Goal: Information Seeking & Learning: Learn about a topic

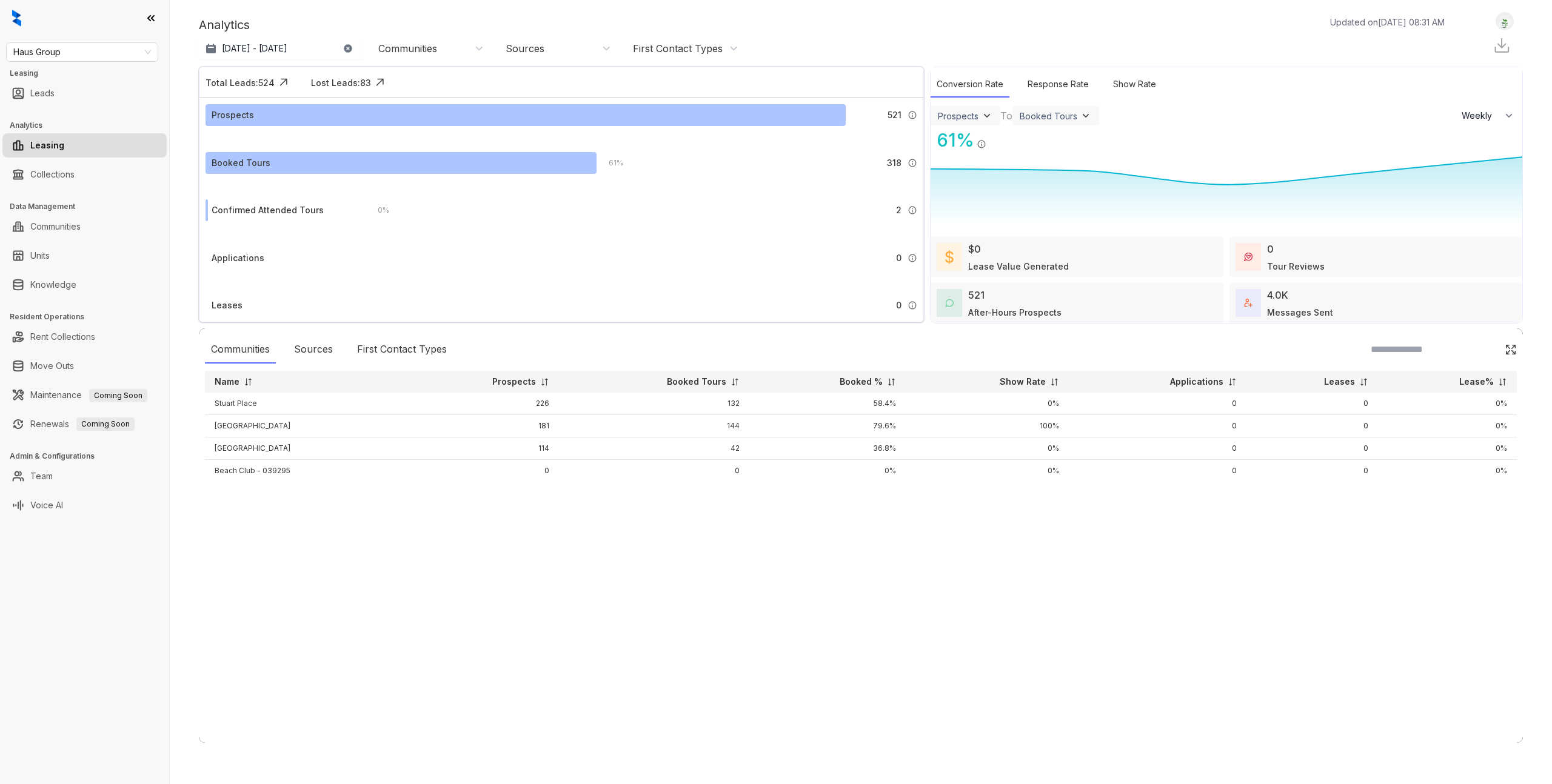
select select "******"
click at [55, 273] on link "Knowledge" at bounding box center [53, 285] width 46 height 24
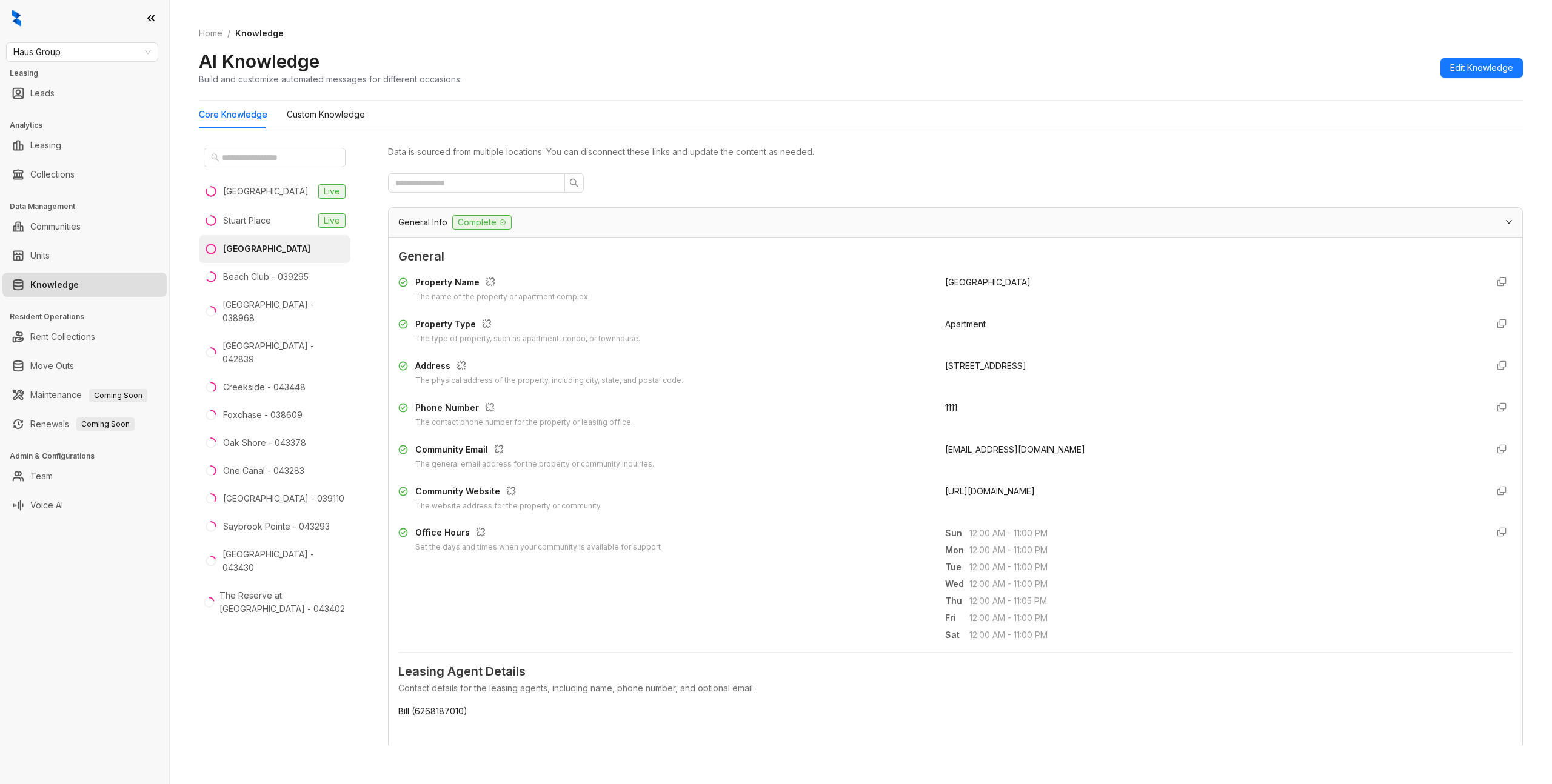
click at [592, 224] on div "General Info Complete" at bounding box center [948, 223] width 1100 height 15
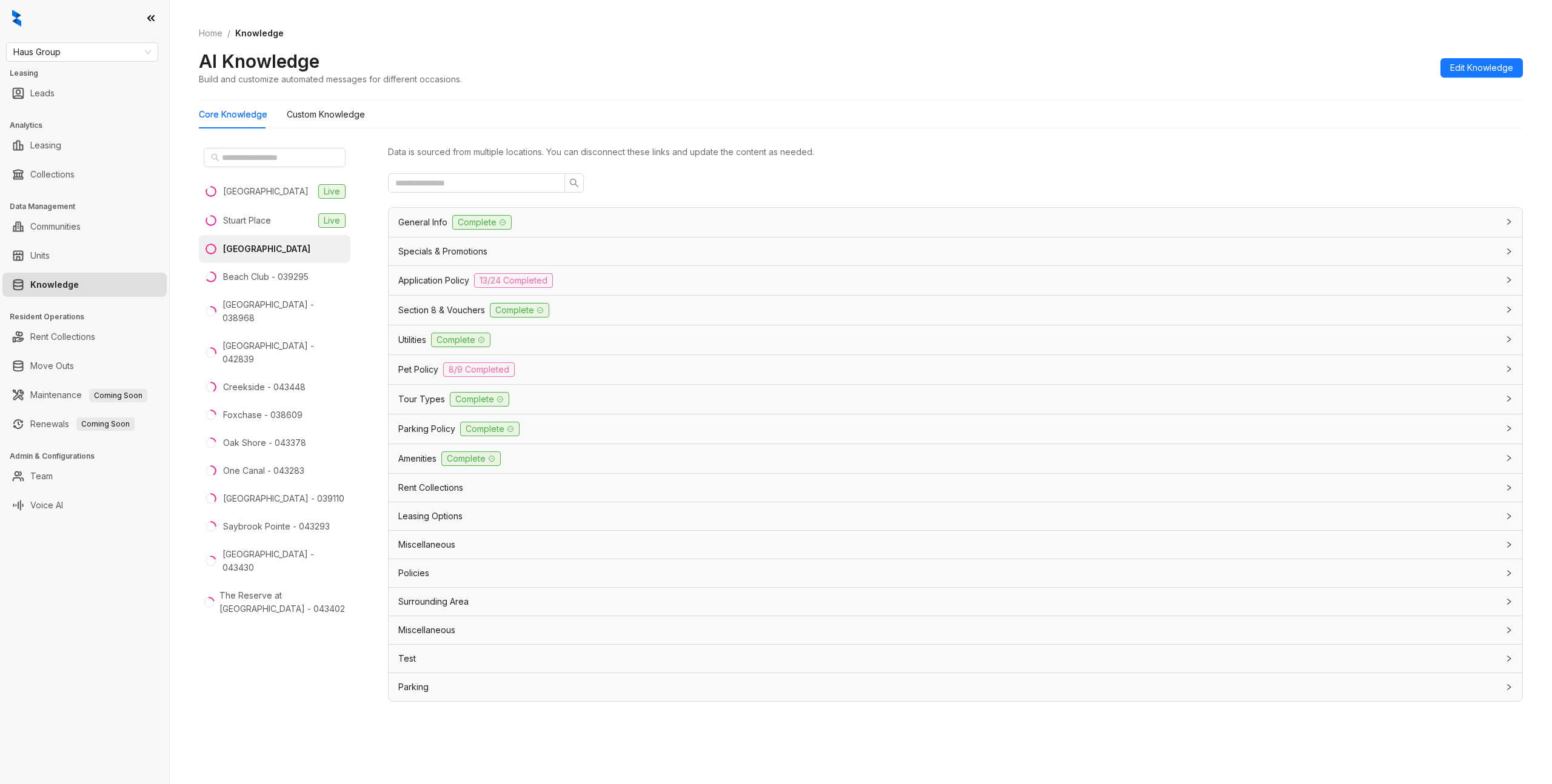
click at [826, 205] on div "Data is sourced from multiple locations. You can disconnect these links and upd…" at bounding box center [955, 423] width 1135 height 559
click at [834, 227] on div "General Info Complete" at bounding box center [948, 223] width 1100 height 15
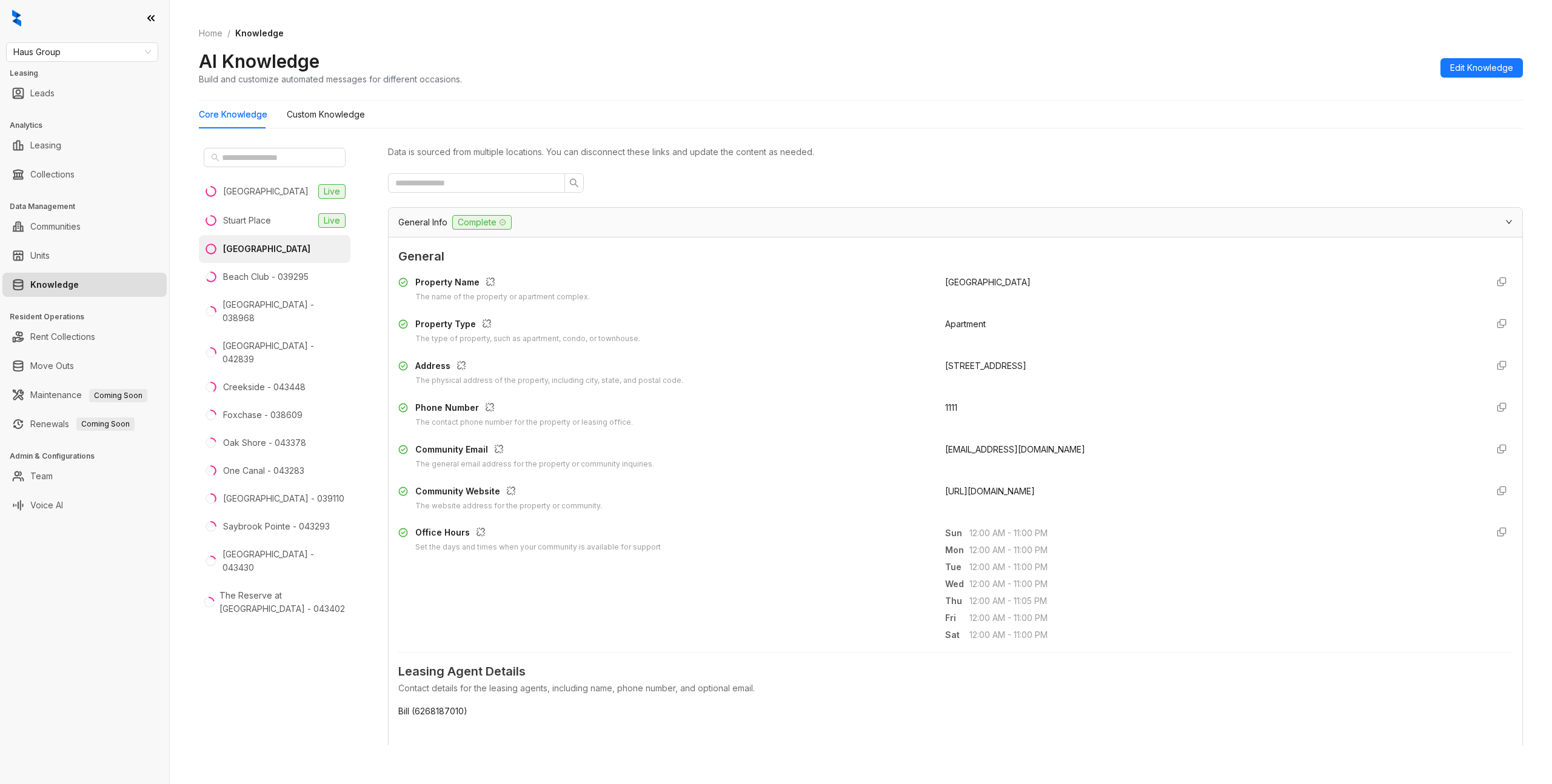
drag, startPoint x: 799, startPoint y: 213, endPoint x: 774, endPoint y: 211, distance: 25.1
click at [798, 213] on div "General Info Complete" at bounding box center [955, 223] width 1134 height 29
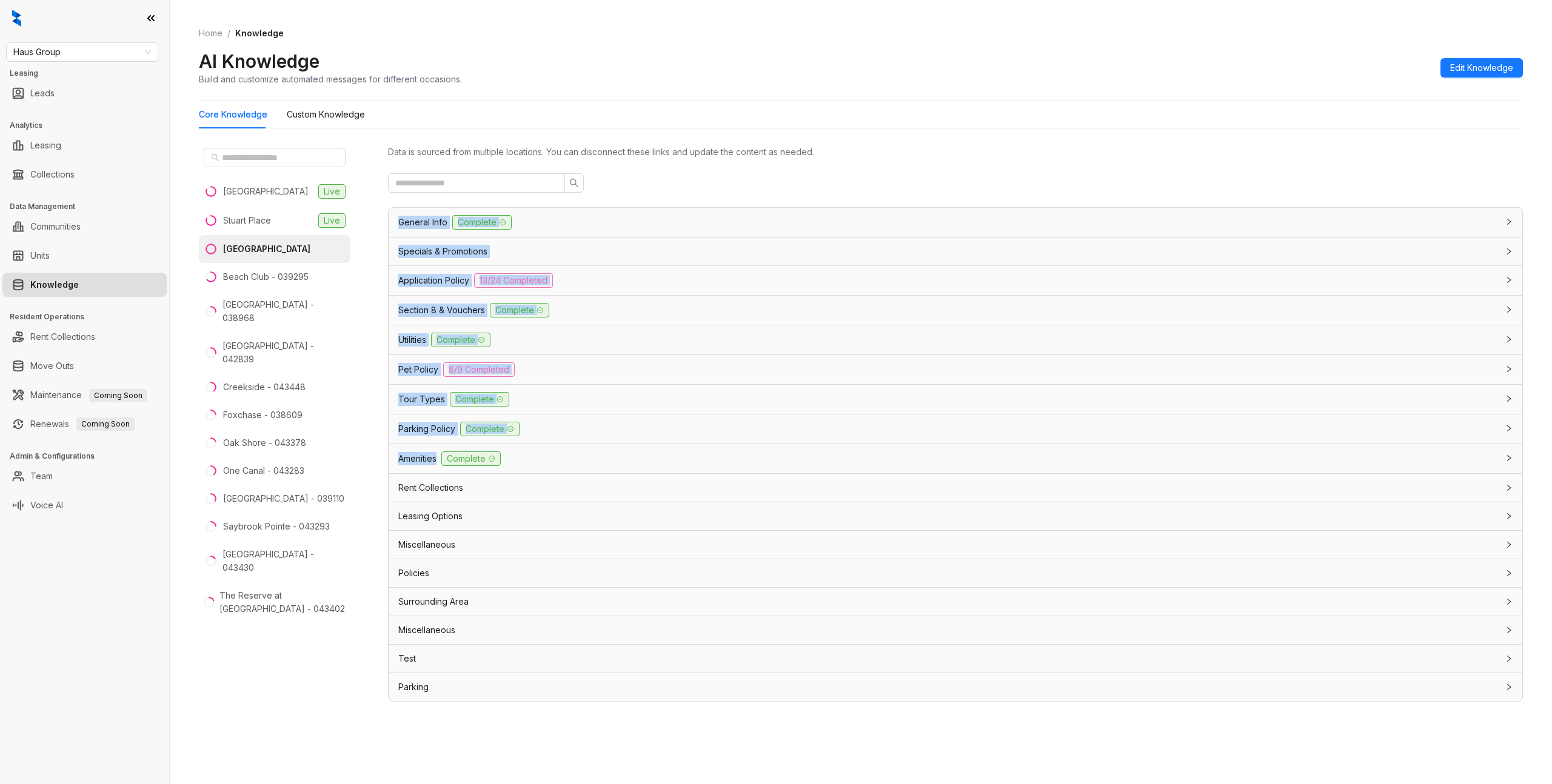
drag, startPoint x: 395, startPoint y: 219, endPoint x: 440, endPoint y: 462, distance: 247.1
click at [439, 462] on div "General Info Complete General Property Name The name of the property or apartme…" at bounding box center [955, 454] width 1135 height 495
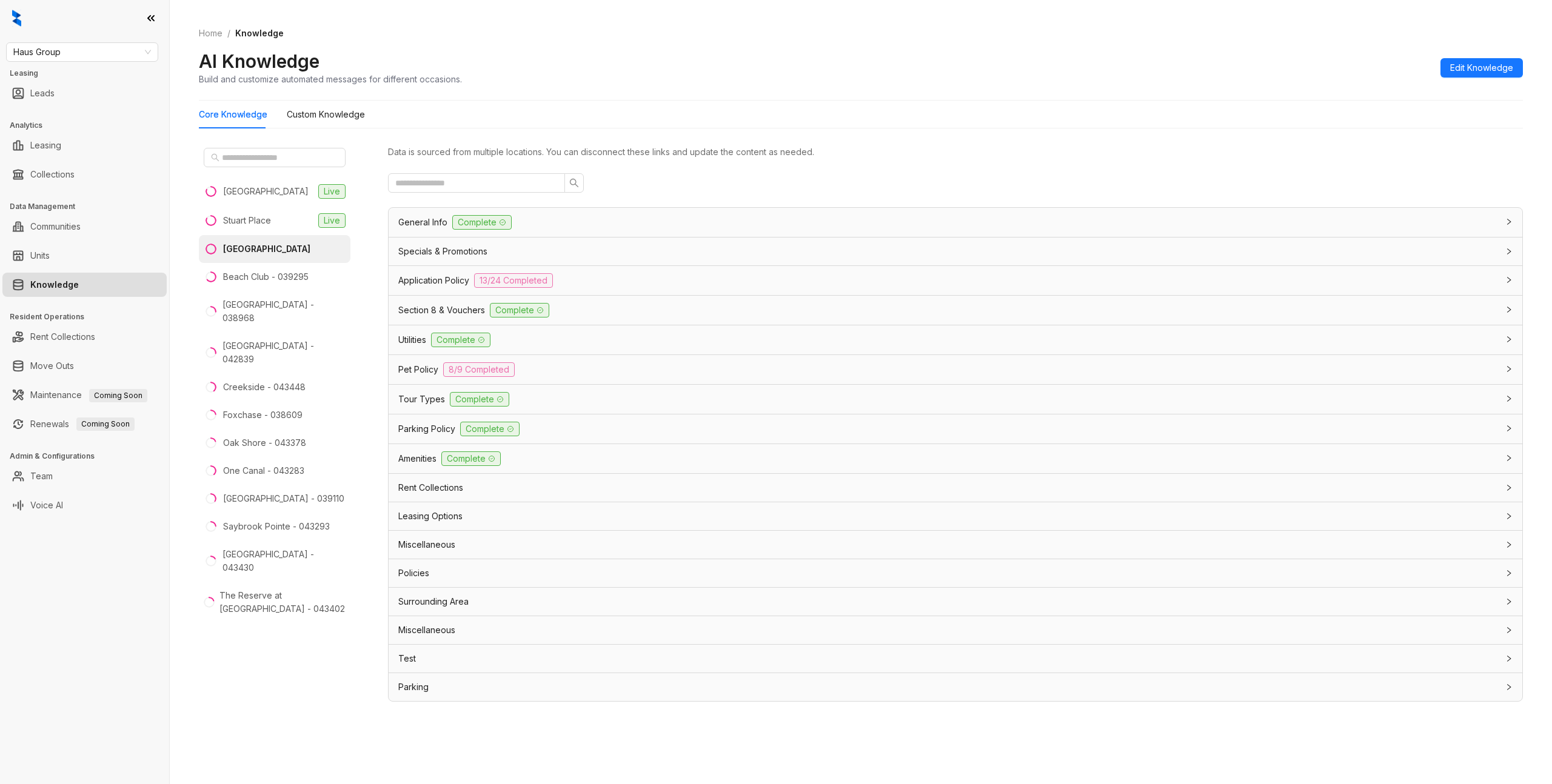
click at [419, 633] on span "Miscellaneous" at bounding box center [426, 631] width 57 height 13
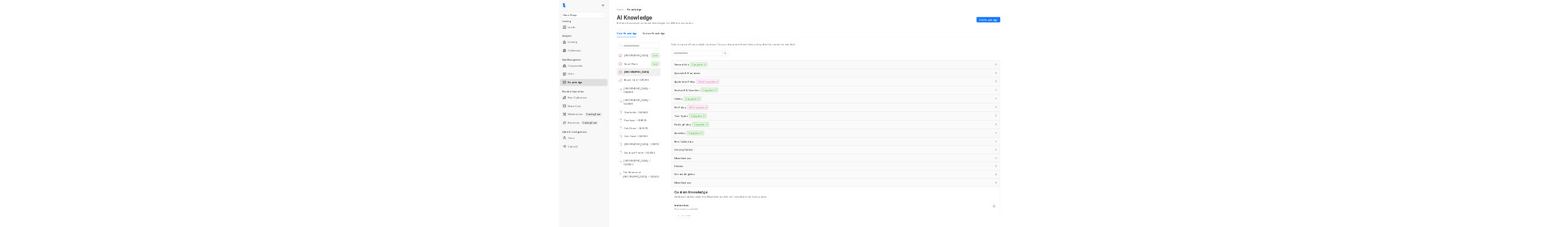
scroll to position [80, 0]
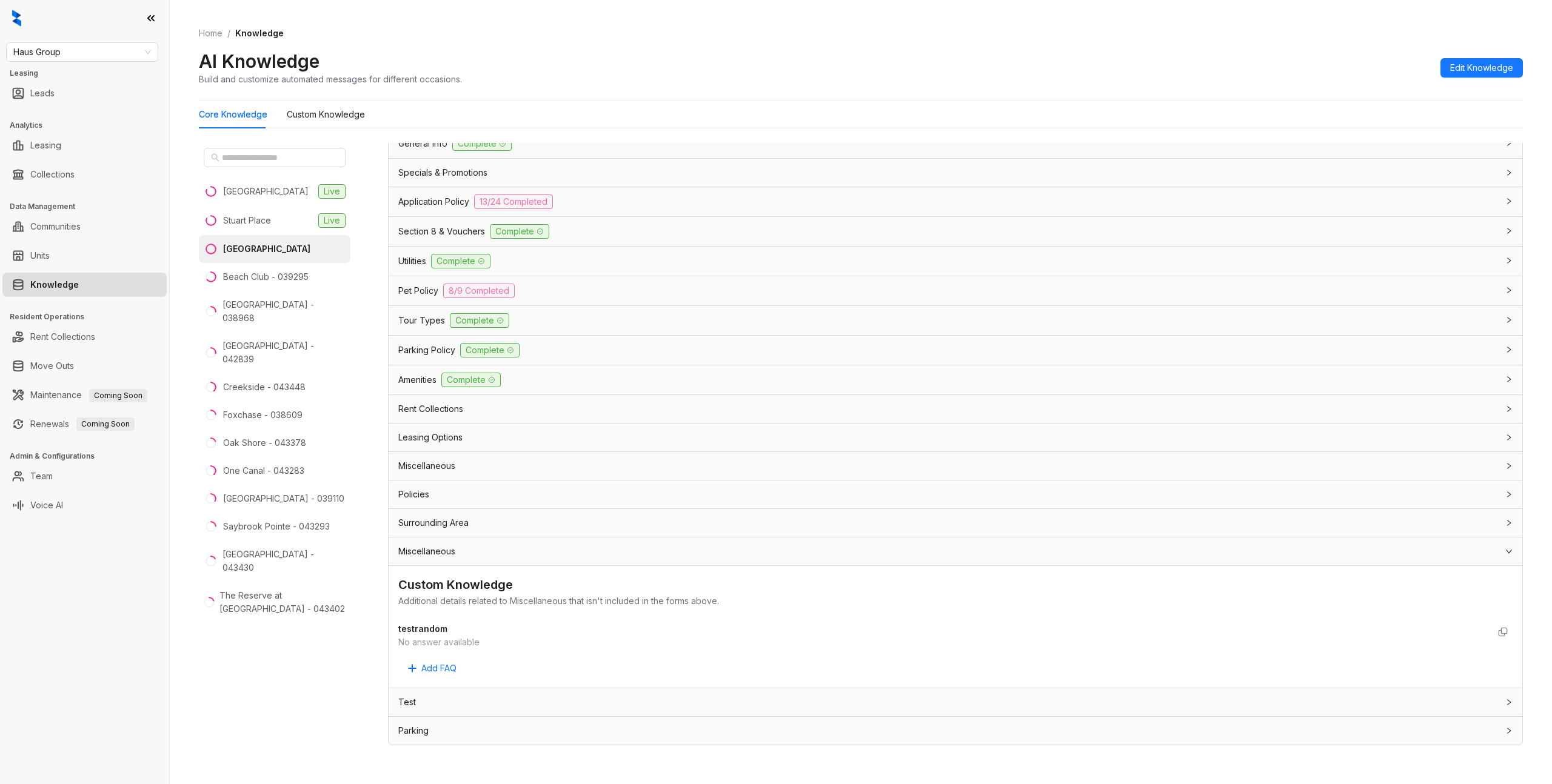
click at [428, 633] on strong "testrandom" at bounding box center [423, 629] width 49 height 10
click at [450, 576] on div "Custom Knowledge" at bounding box center [956, 585] width 1115 height 19
drag, startPoint x: 496, startPoint y: 641, endPoint x: 514, endPoint y: 635, distance: 19.0
click at [500, 646] on div "Custom Knowledge Additional details related to Miscellaneous that isn't include…" at bounding box center [956, 626] width 1115 height 102
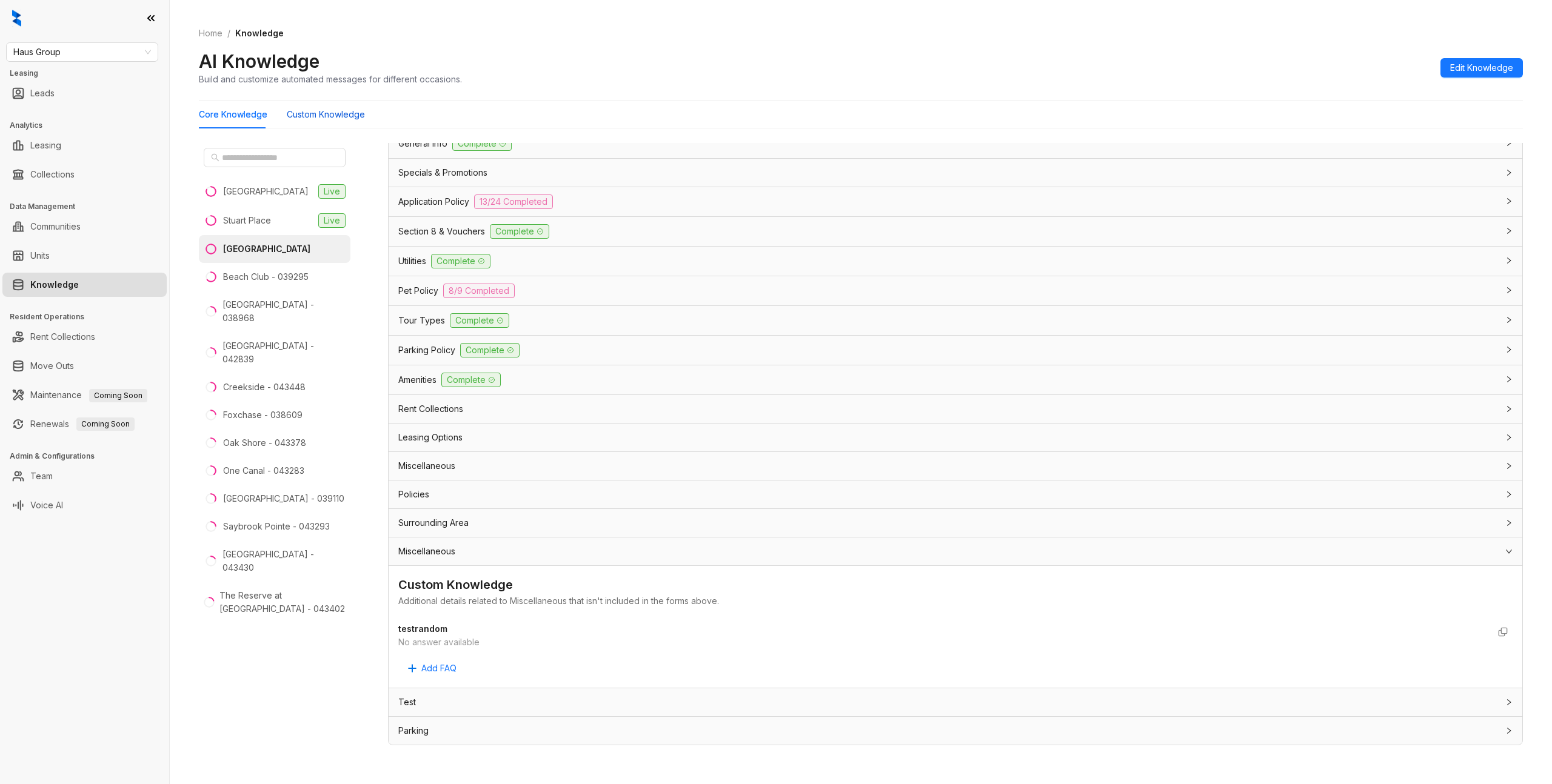
click at [304, 117] on Knowledge "Custom Knowledge" at bounding box center [326, 114] width 78 height 13
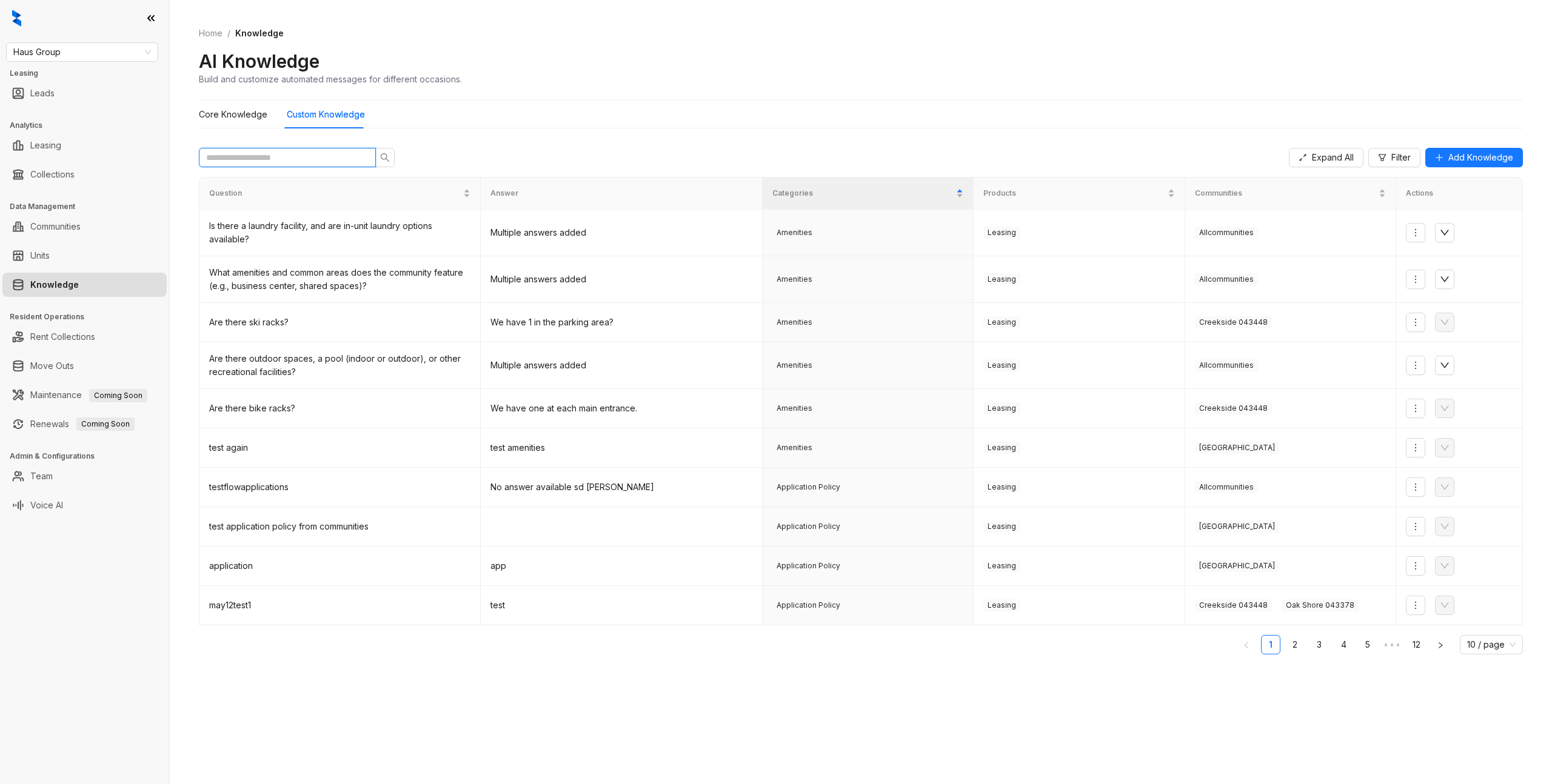
click at [255, 159] on input "text" at bounding box center [283, 158] width 153 height 13
type input "**"
click at [1416, 642] on link "12" at bounding box center [1416, 645] width 18 height 18
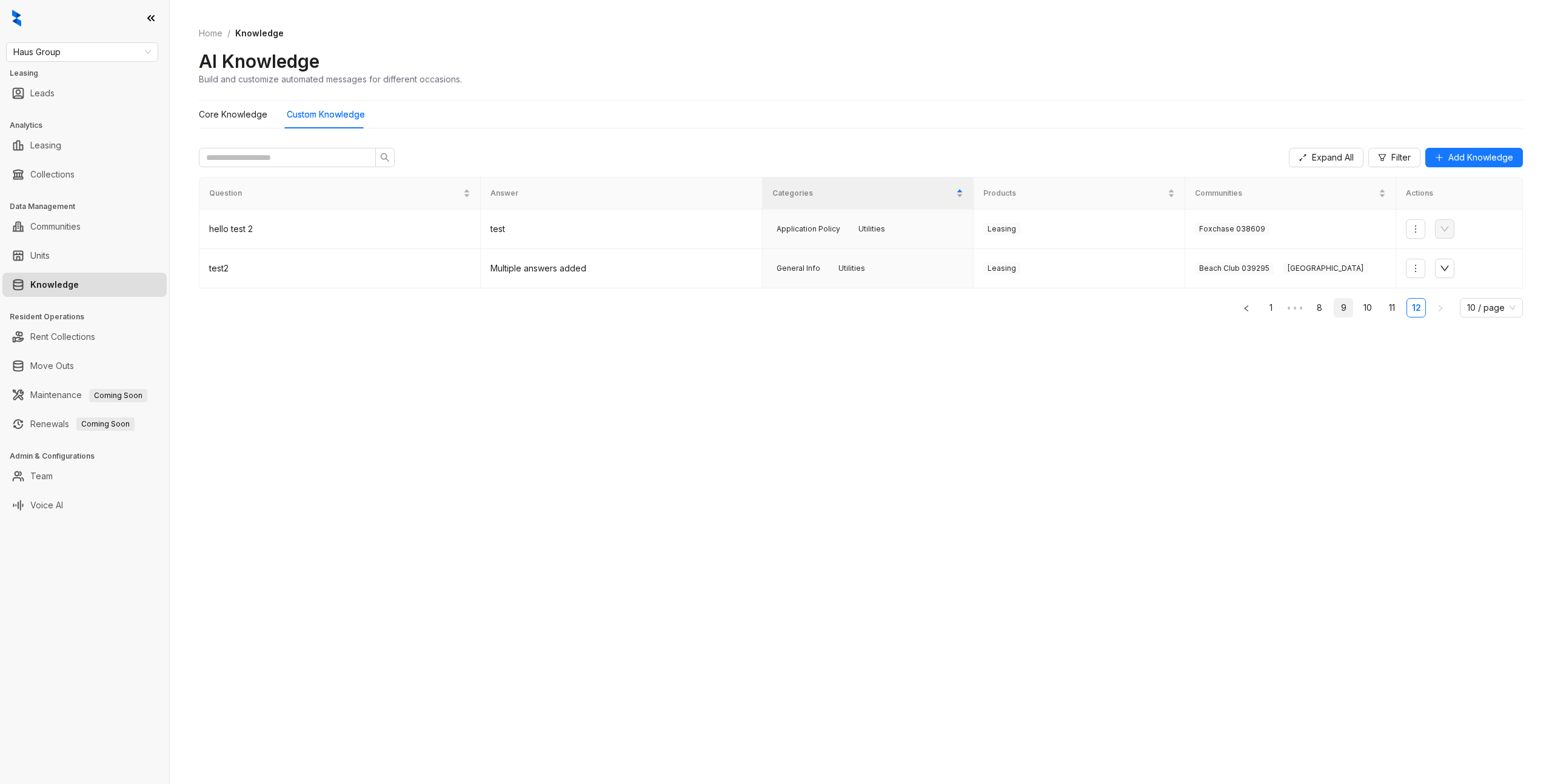
click at [1345, 304] on link "9" at bounding box center [1343, 308] width 18 height 18
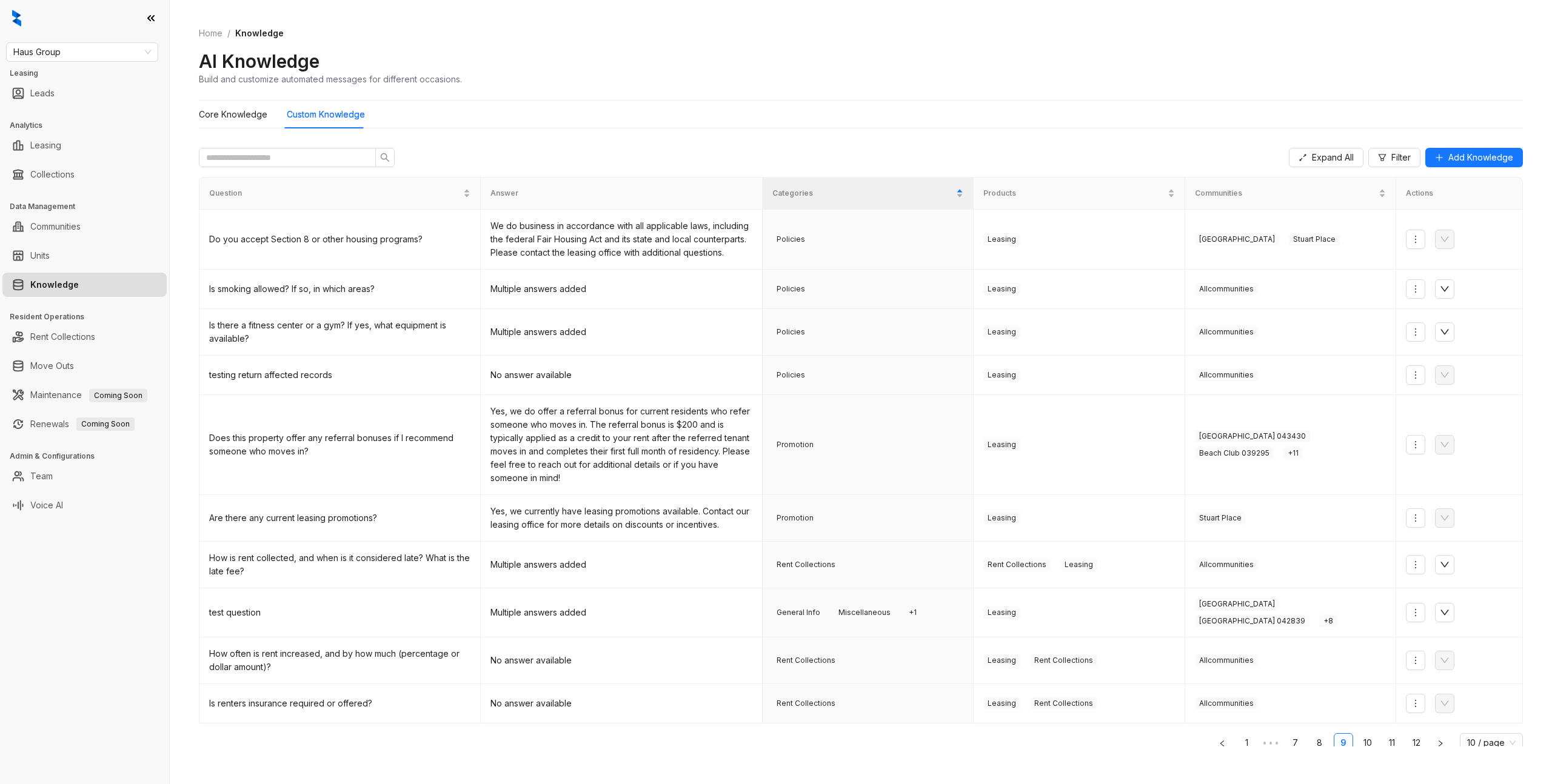
click at [1357, 733] on ul "1 ••• 7 8 9 10 11 12 10 / page" at bounding box center [861, 743] width 1324 height 20
drag, startPoint x: 1375, startPoint y: 729, endPoint x: 1420, endPoint y: 730, distance: 45.0
click at [1375, 734] on link "10" at bounding box center [1368, 743] width 18 height 18
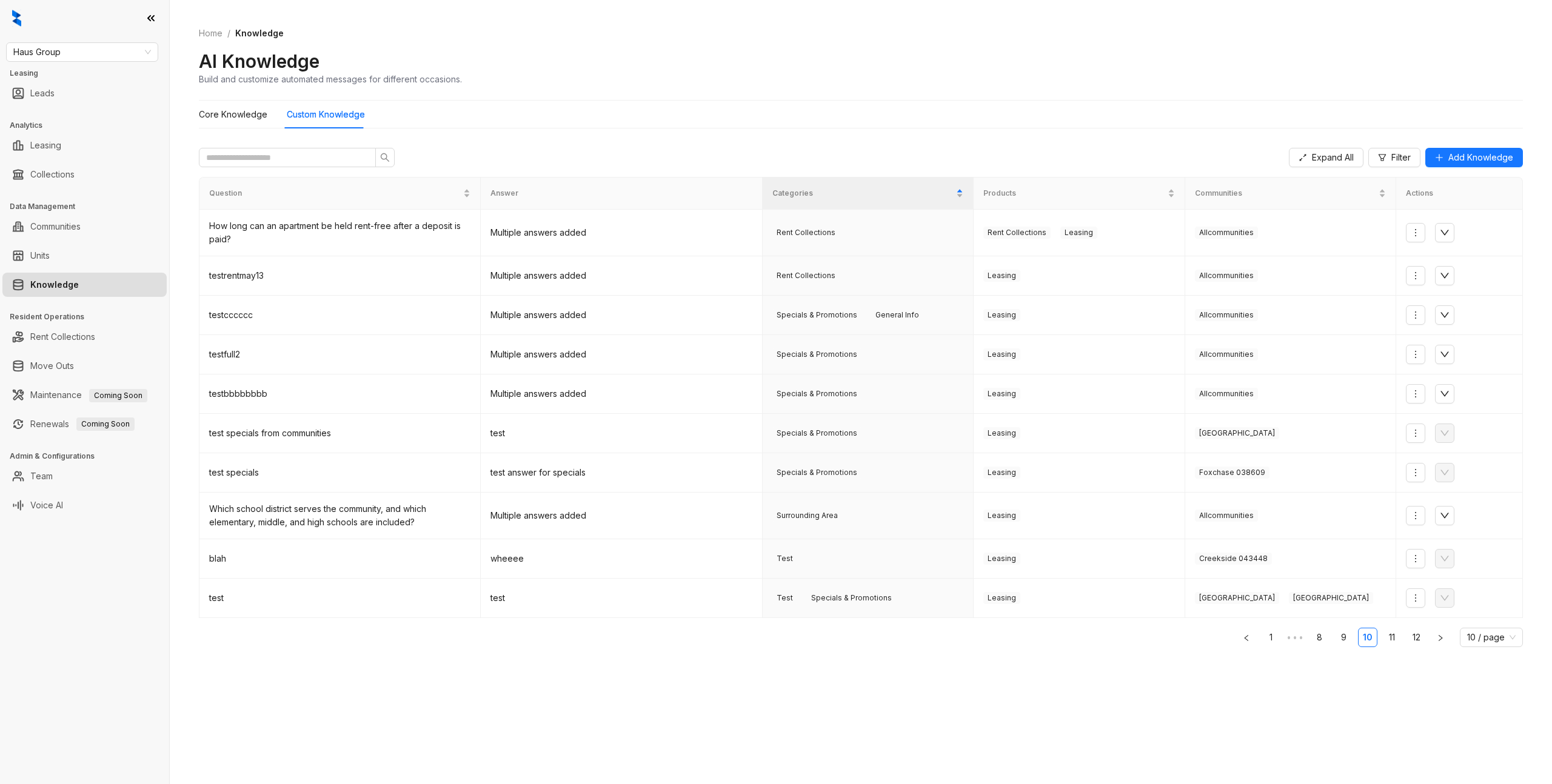
click at [1420, 730] on div "Expand All Filter Add Knowledge Question Answer Categories Products Communities…" at bounding box center [861, 442] width 1324 height 608
click at [1399, 632] on link "11" at bounding box center [1392, 638] width 18 height 18
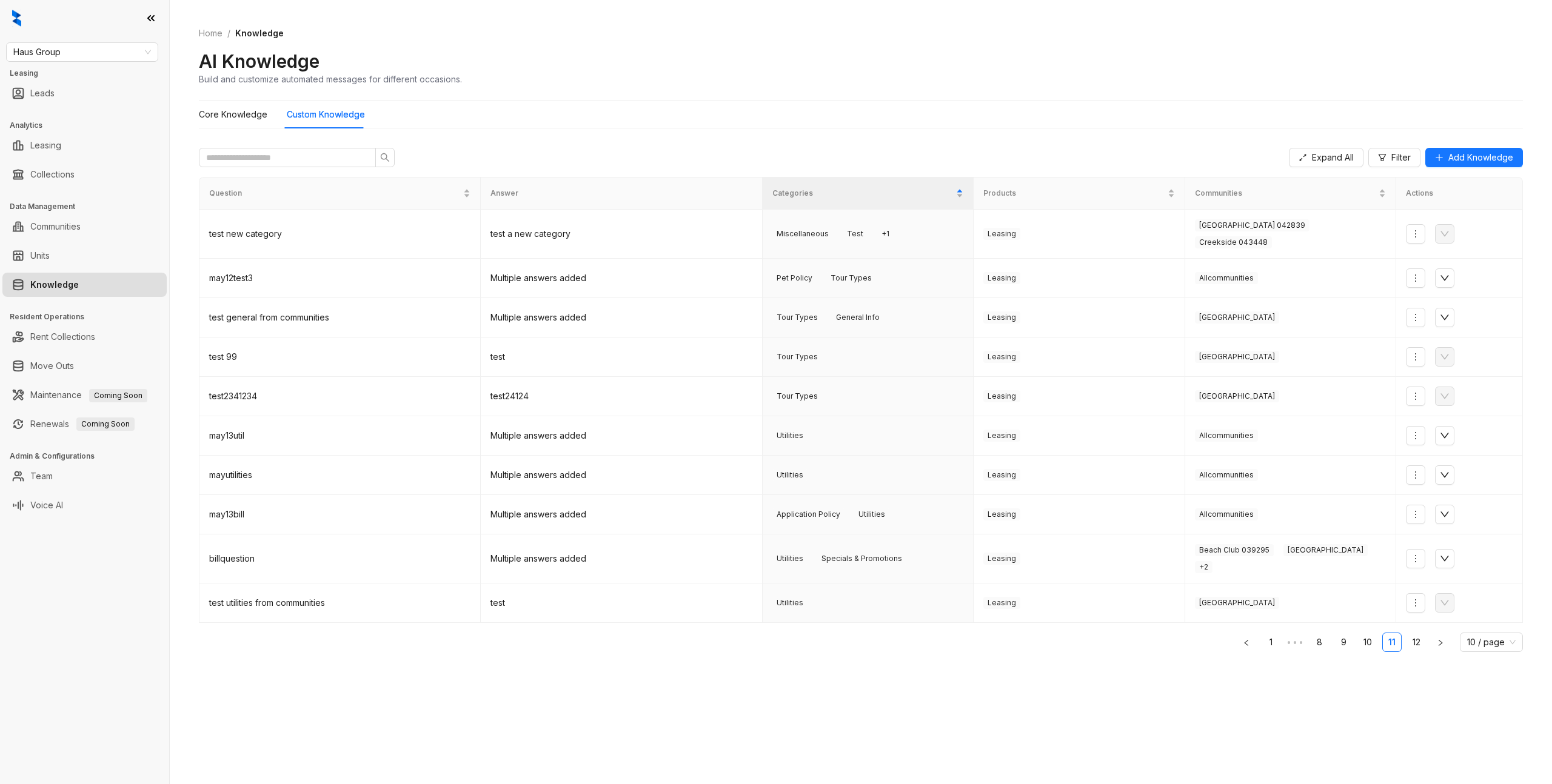
click at [1361, 634] on link "10" at bounding box center [1368, 643] width 18 height 18
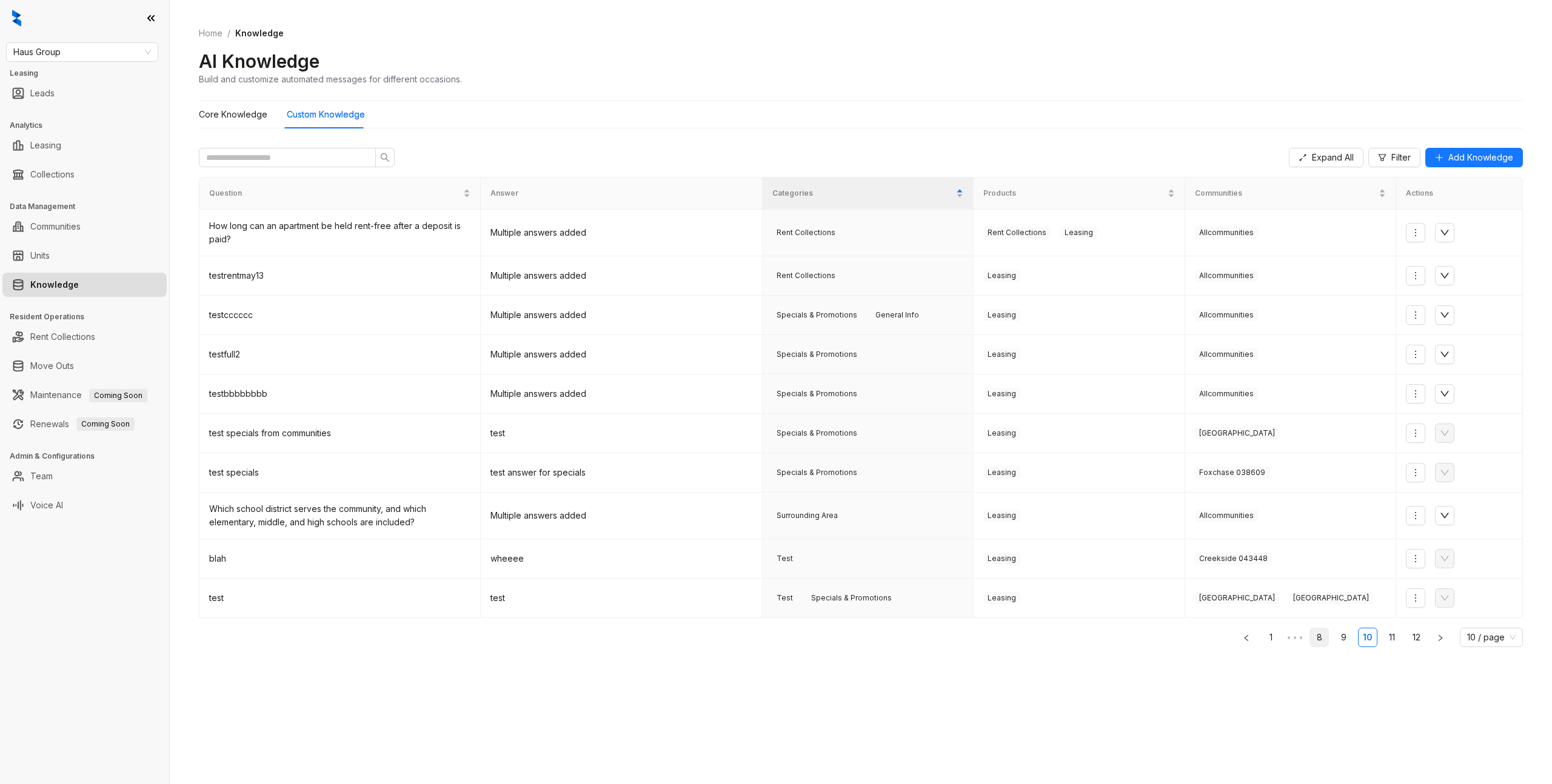
click at [1317, 646] on li "8" at bounding box center [1320, 638] width 20 height 20
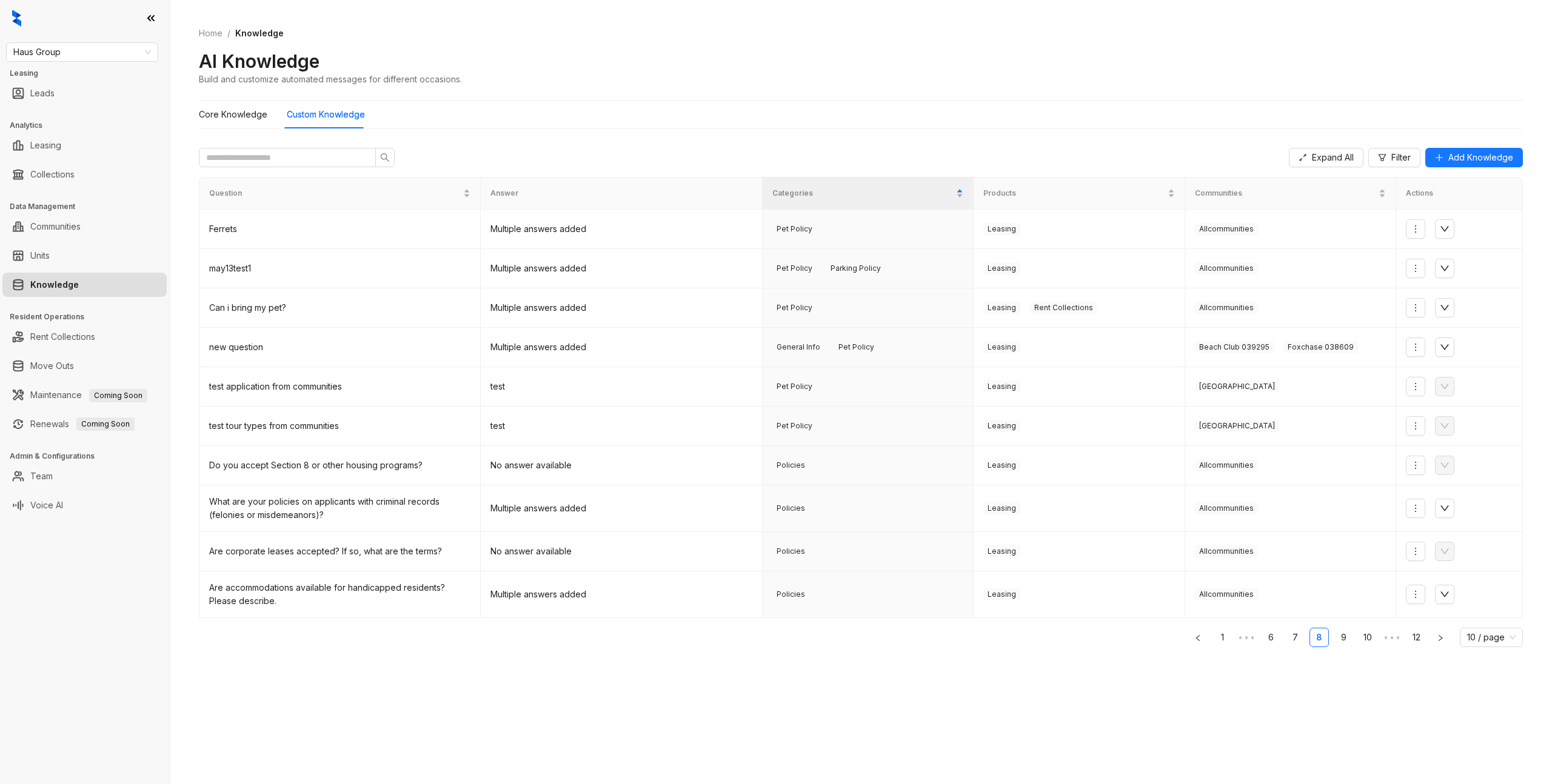
click at [1222, 641] on link "1" at bounding box center [1222, 638] width 18 height 18
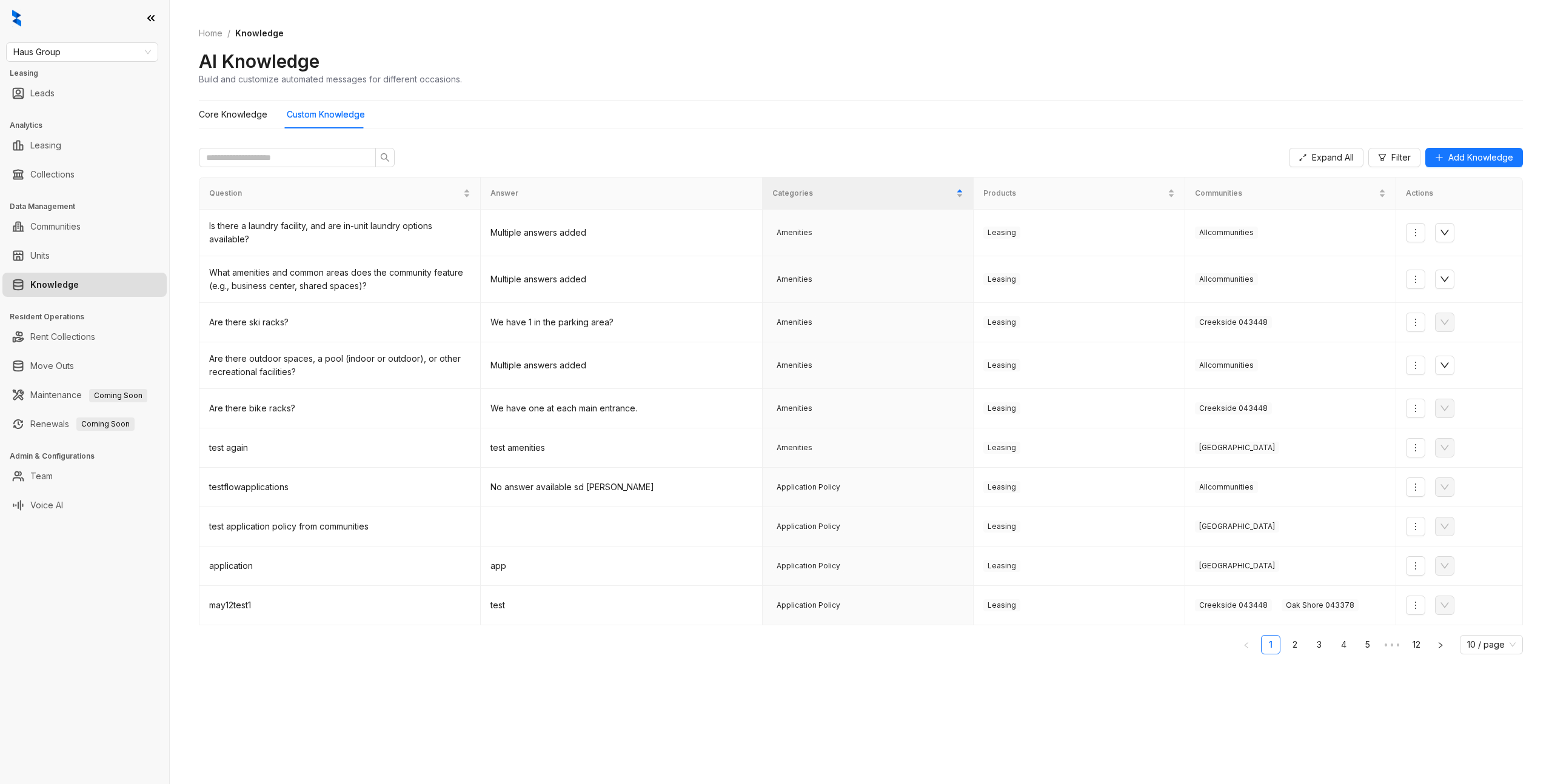
drag, startPoint x: 757, startPoint y: 136, endPoint x: 1031, endPoint y: 56, distance: 285.4
click at [757, 136] on div "Core Knowledge Custom Knowledge Expand All Filter Add Knowledge Question Answer…" at bounding box center [861, 424] width 1324 height 646
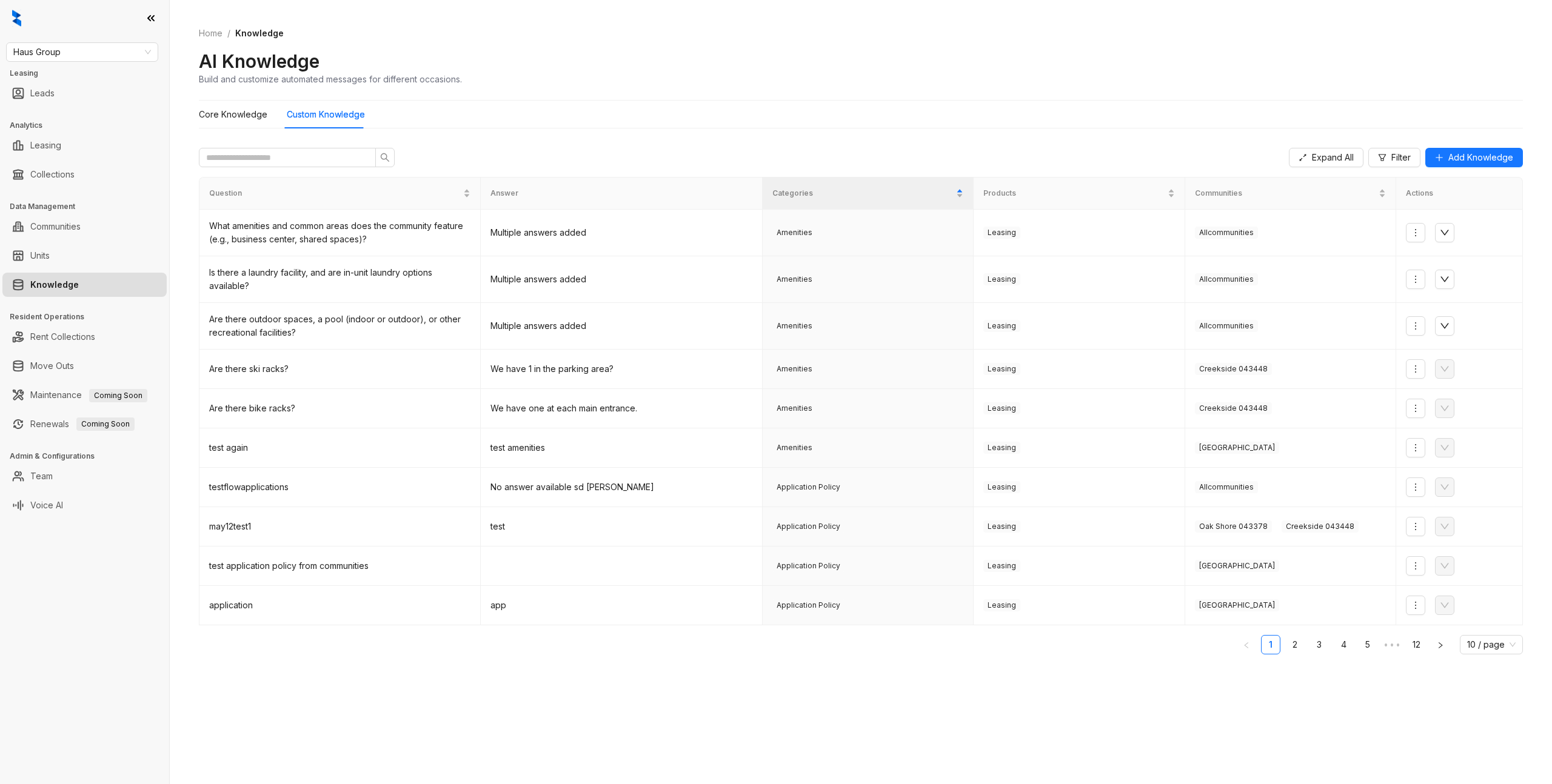
click at [1121, 10] on div "Home / Knowledge AI Knowledge Build and customize automated messages for differ…" at bounding box center [861, 392] width 1383 height 784
click at [237, 111] on Knowledge "Core Knowledge" at bounding box center [233, 114] width 69 height 13
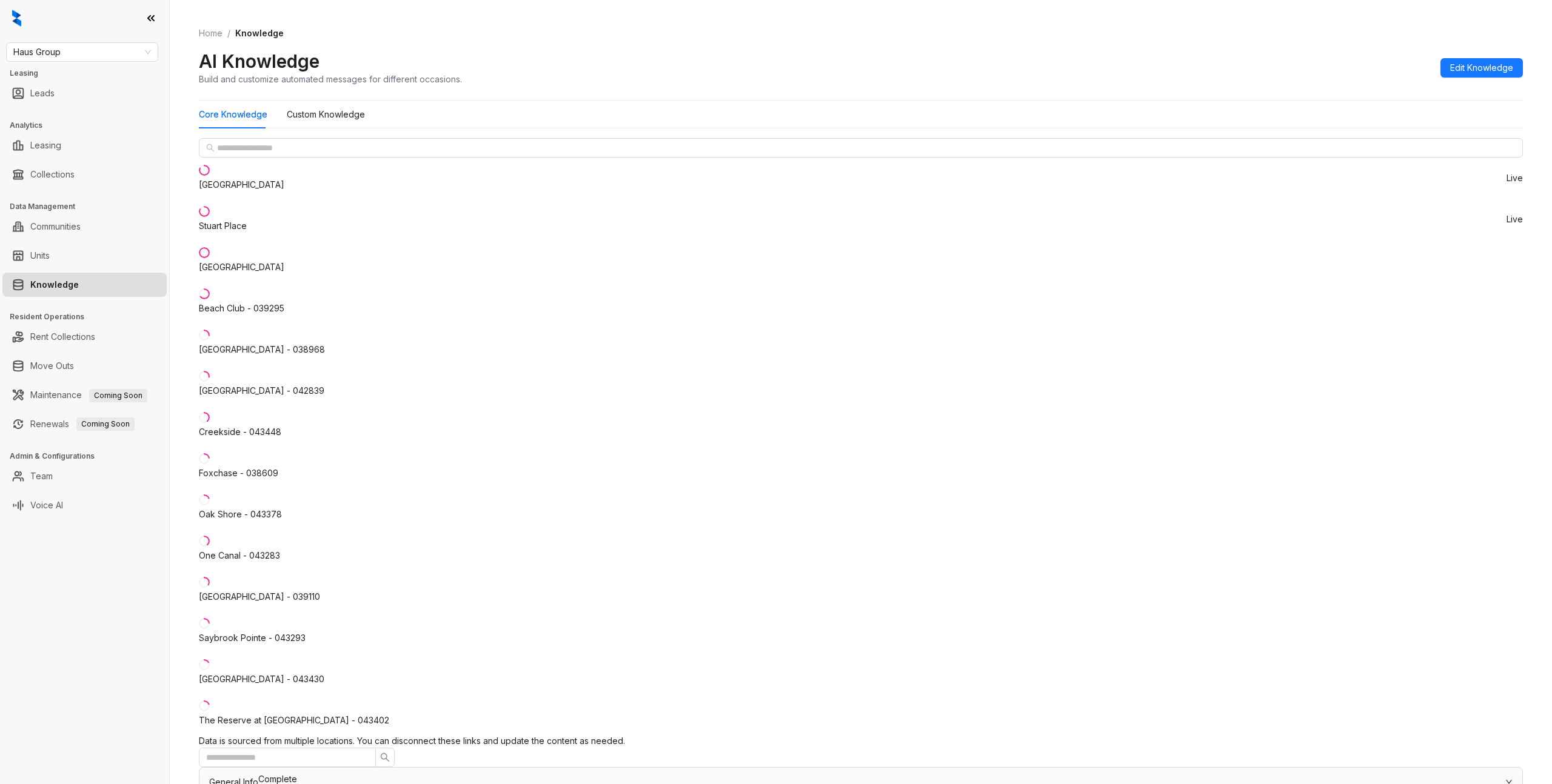
click at [1010, 224] on div "Data is sourced from multiple locations. You can disconnect these links and upd…" at bounding box center [861, 741] width 1324 height 13
